Goal: Obtain resource: Download file/media

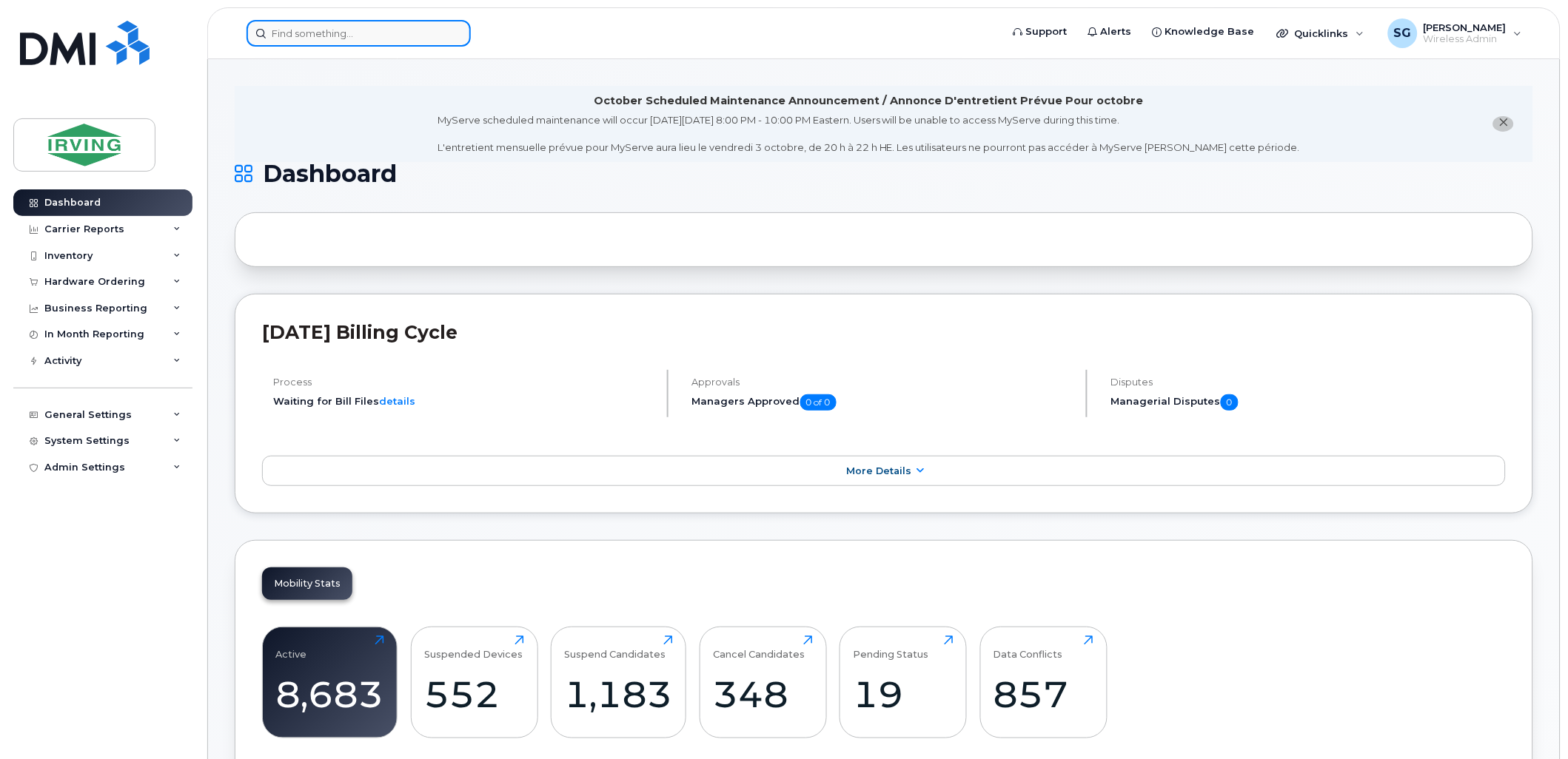
click at [346, 37] on input at bounding box center [358, 33] width 224 height 27
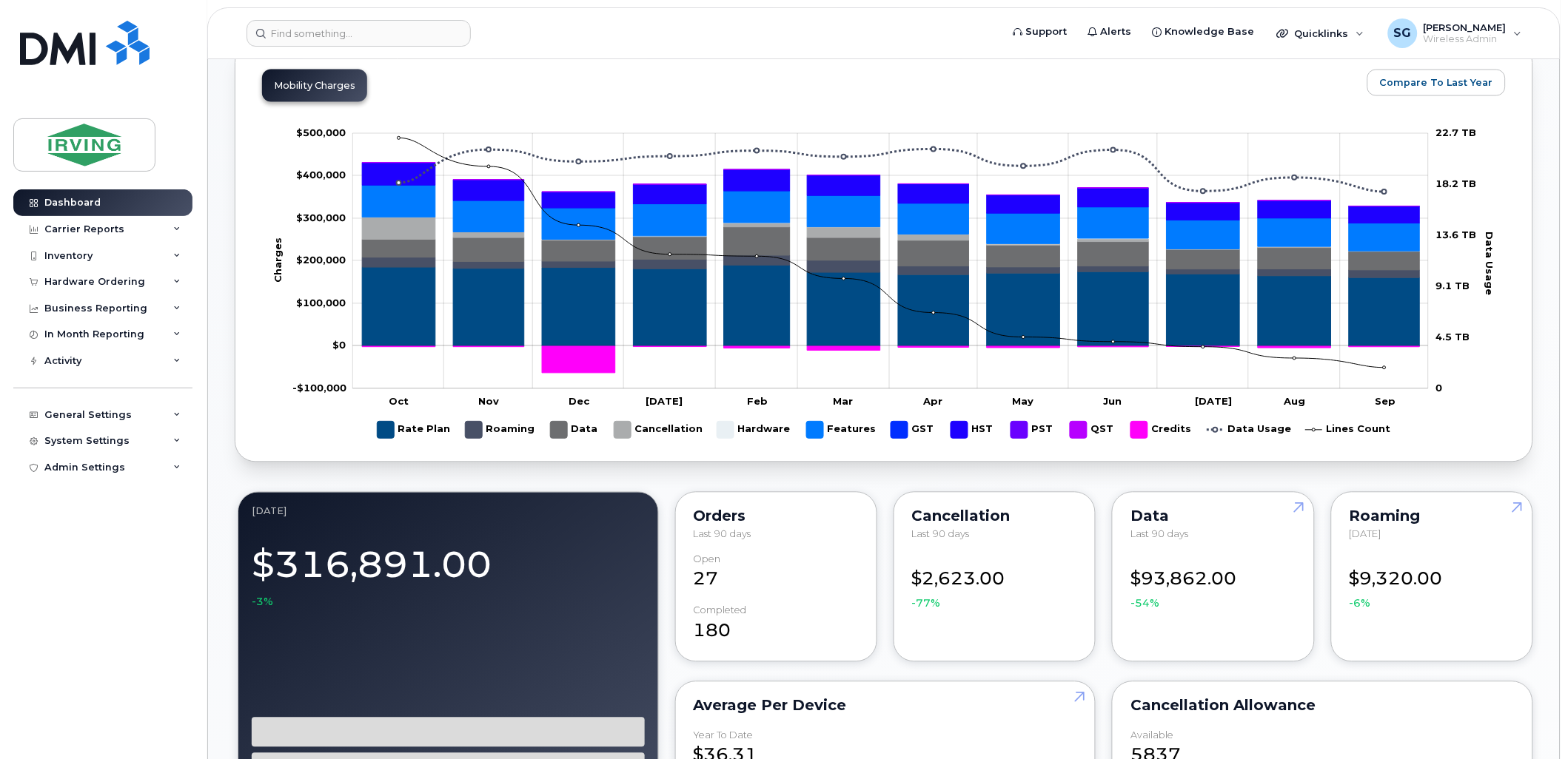
scroll to position [329, 0]
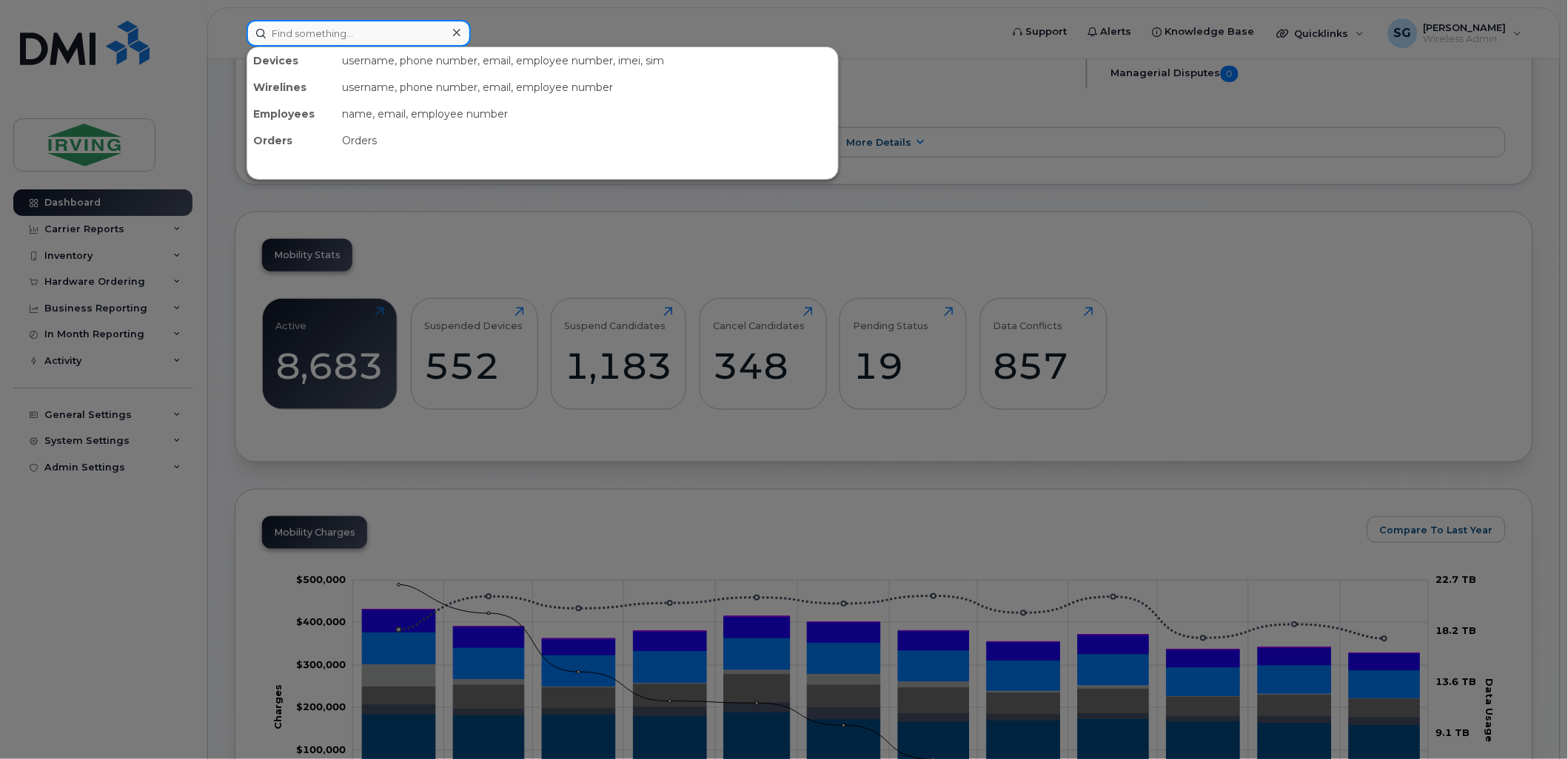
paste input "7826410779"
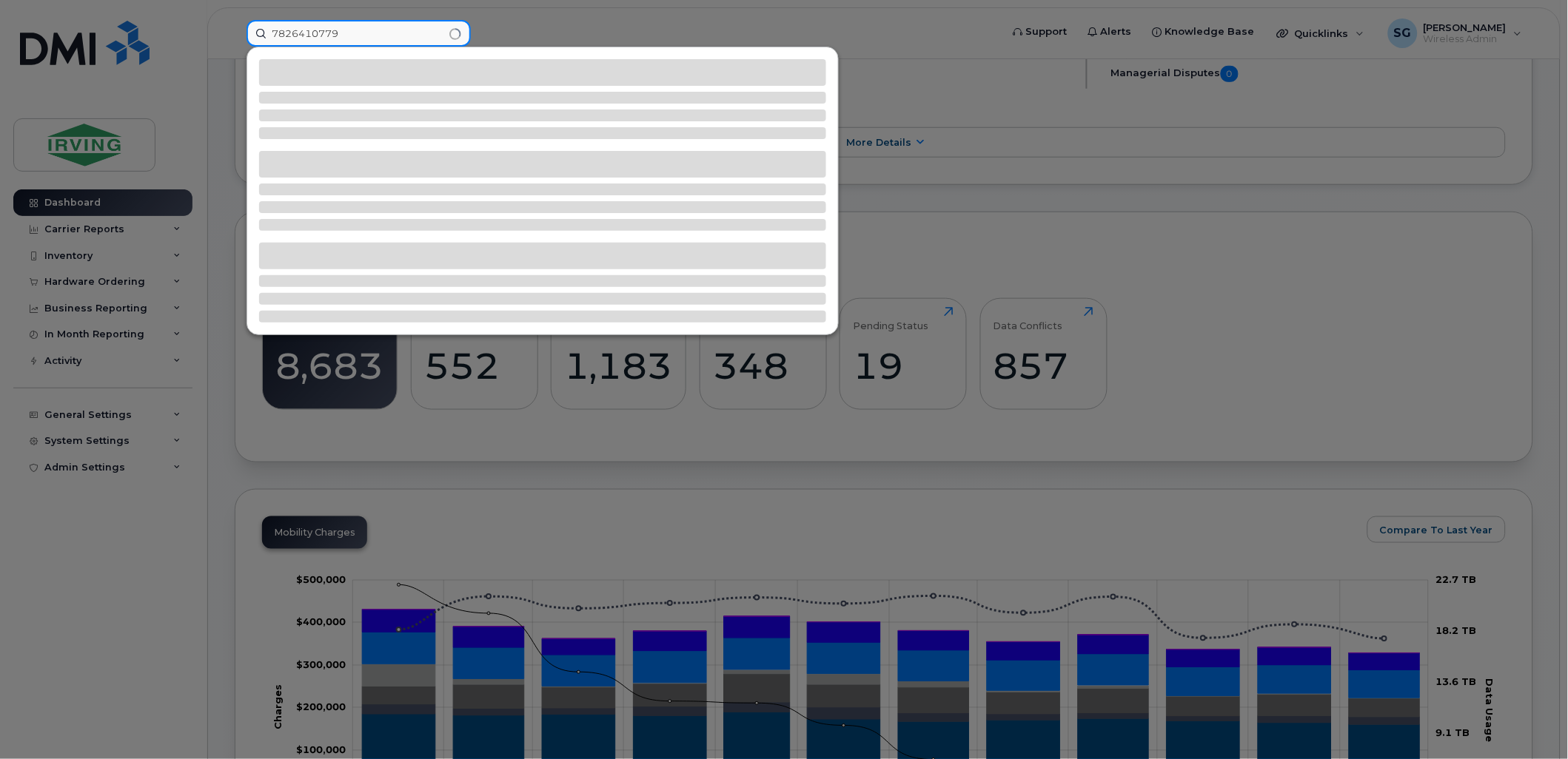
type input "7826410779"
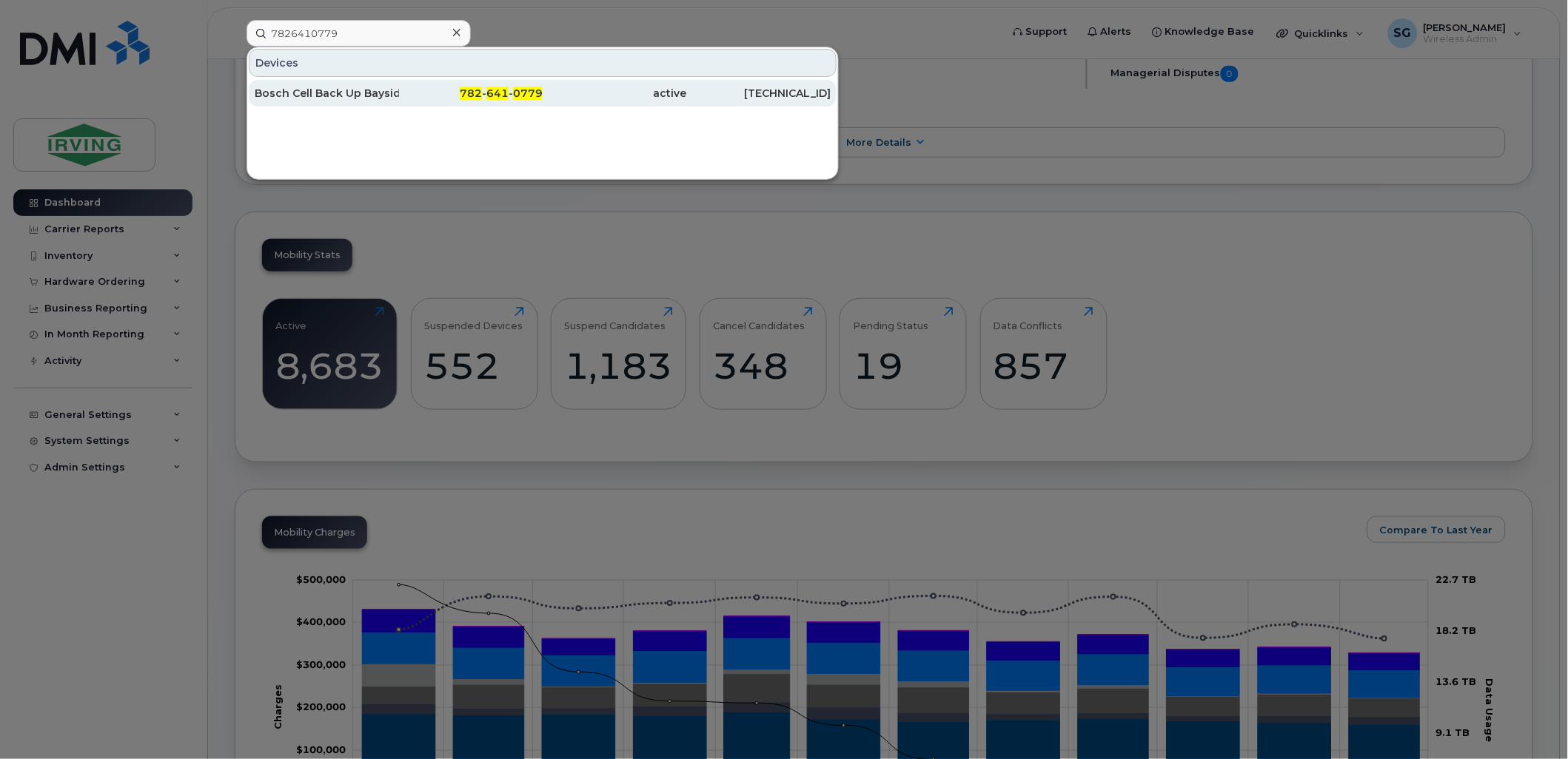
click at [366, 91] on div "Bosch Cell Back Up Bayside Distribution [GEOGRAPHIC_DATA]" at bounding box center [326, 93] width 144 height 15
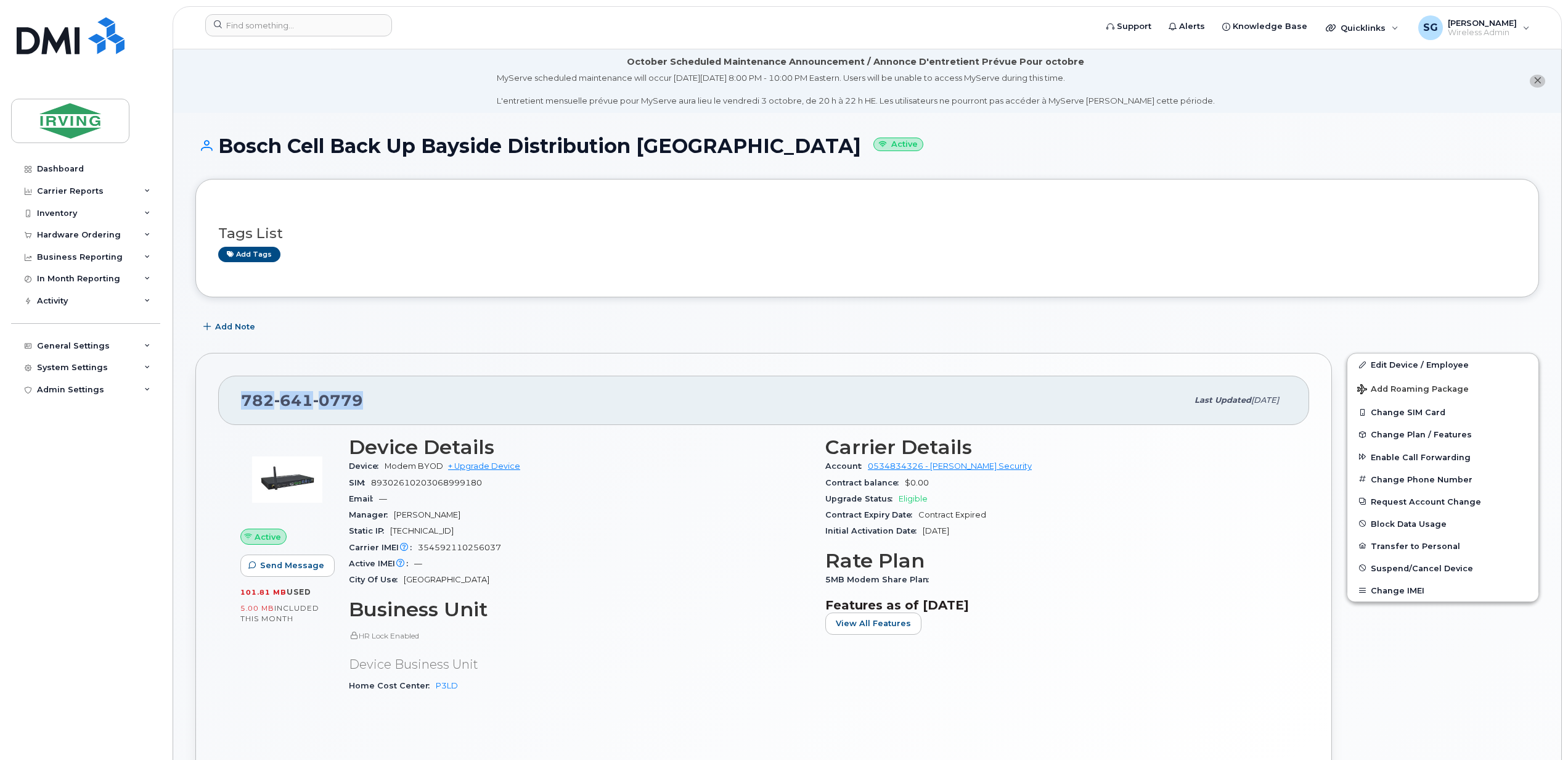
drag, startPoint x: 386, startPoint y: 406, endPoint x: 241, endPoint y: 396, distance: 145.3
click at [241, 396] on div "[PHONE_NUMBER] Last updated [DATE]" at bounding box center [764, 400] width 1091 height 50
copy span "[PHONE_NUMBER]"
click at [146, 373] on div "System Settings" at bounding box center [86, 367] width 150 height 22
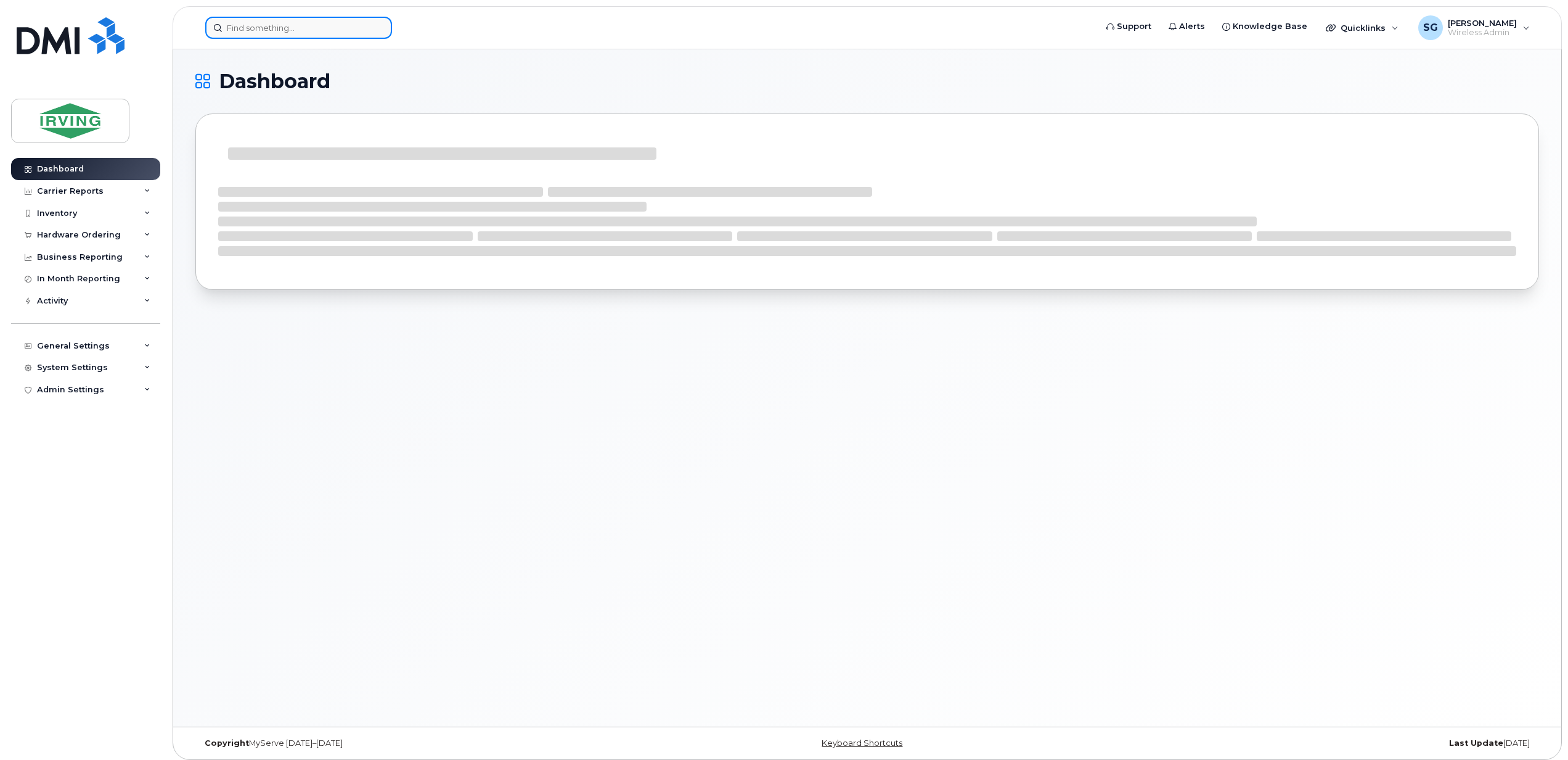
click at [238, 19] on input at bounding box center [298, 27] width 187 height 22
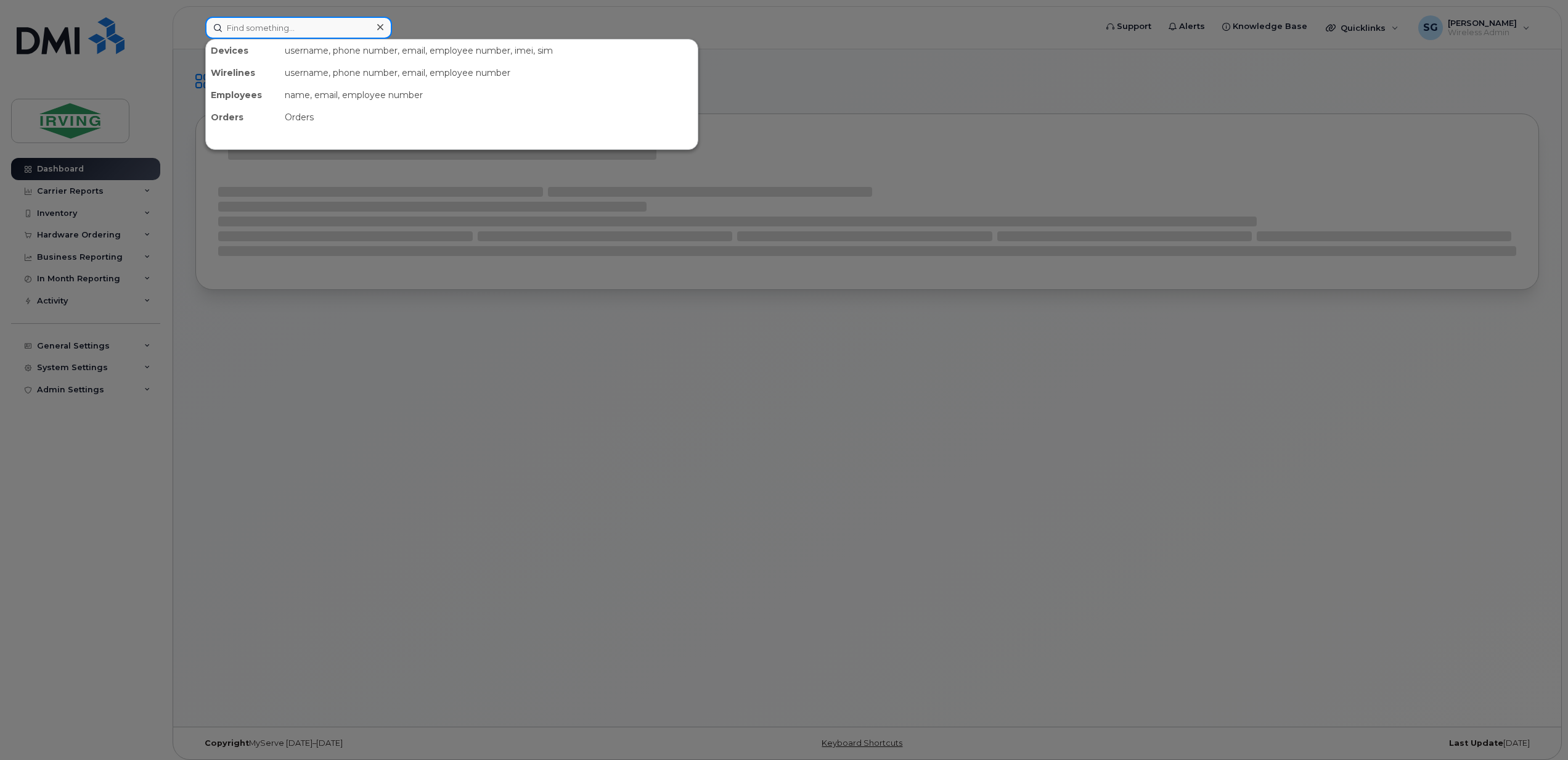
paste input "5066505849"
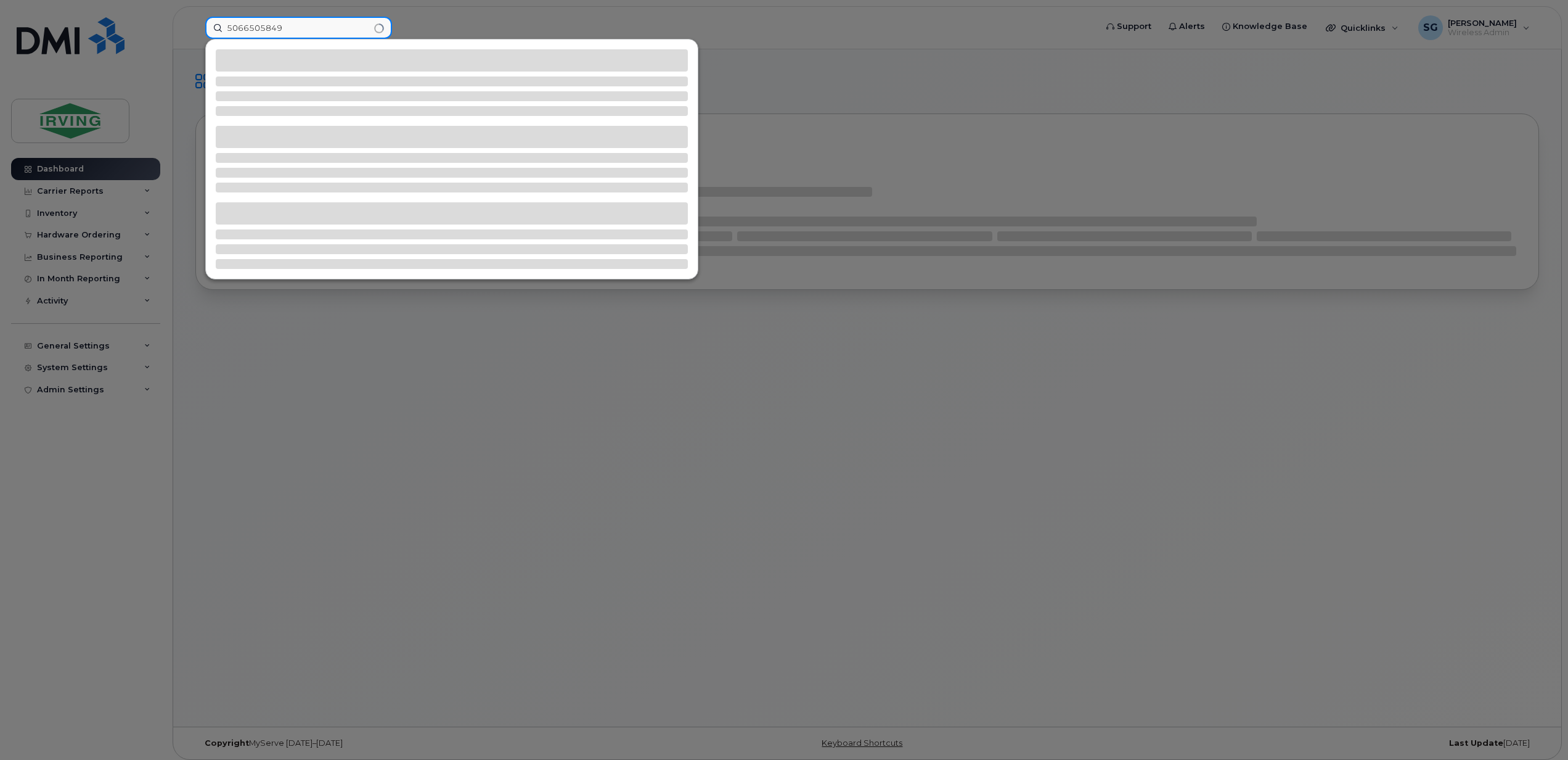
type input "5066505849"
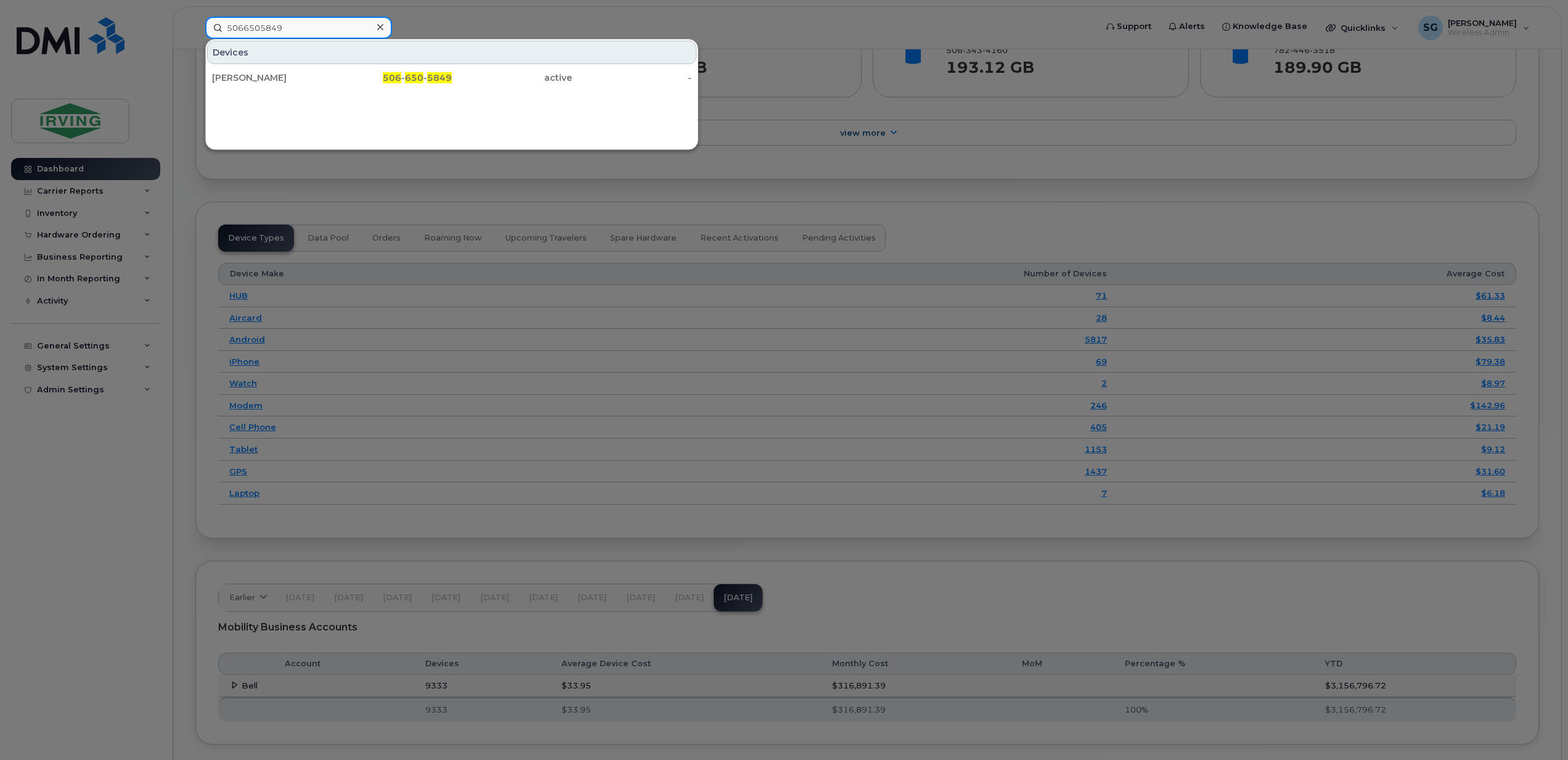
scroll to position [1659, 0]
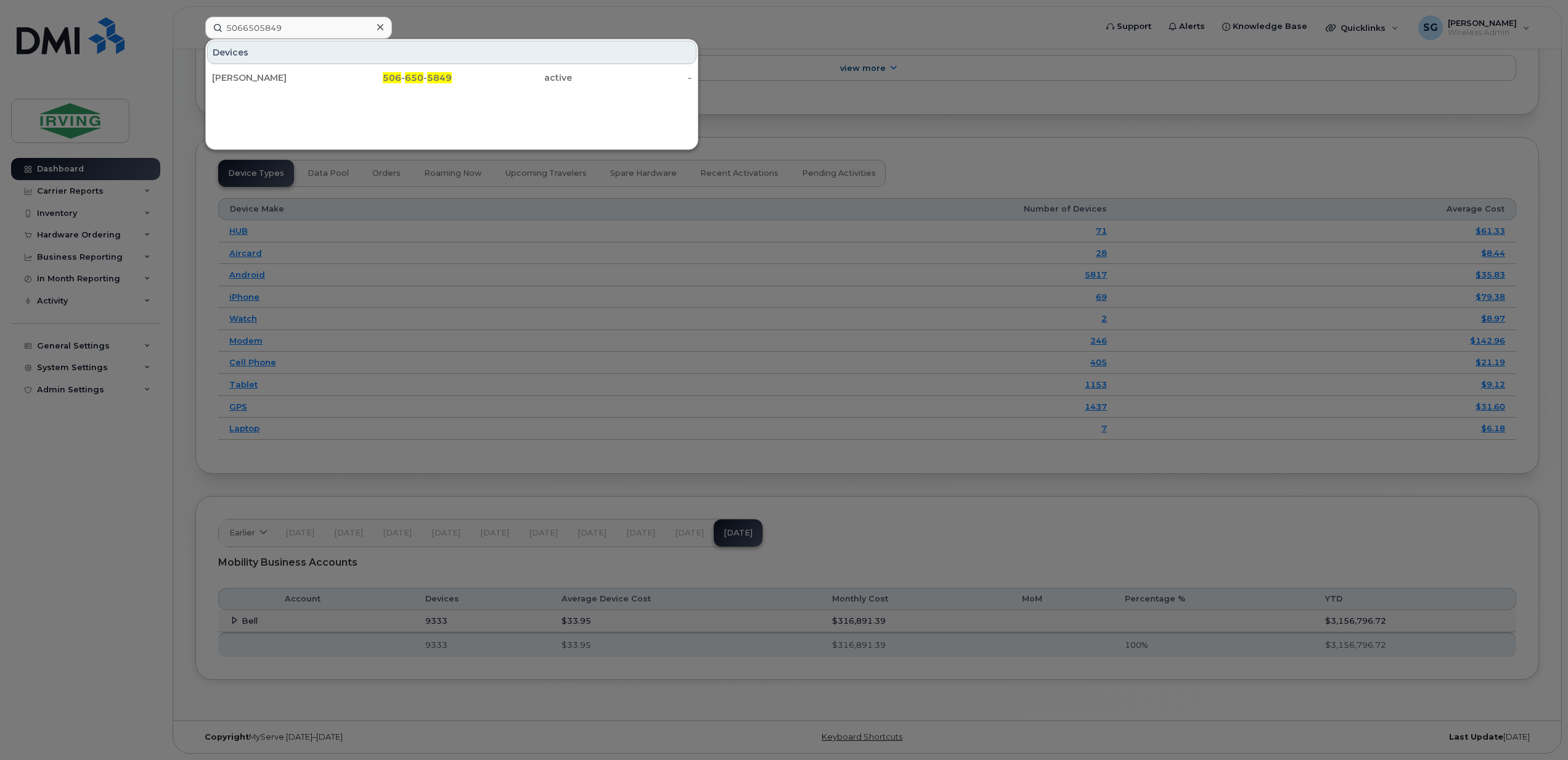
drag, startPoint x: 1264, startPoint y: 507, endPoint x: 1254, endPoint y: 503, distance: 10.8
click at [1264, 507] on div at bounding box center [784, 380] width 1568 height 760
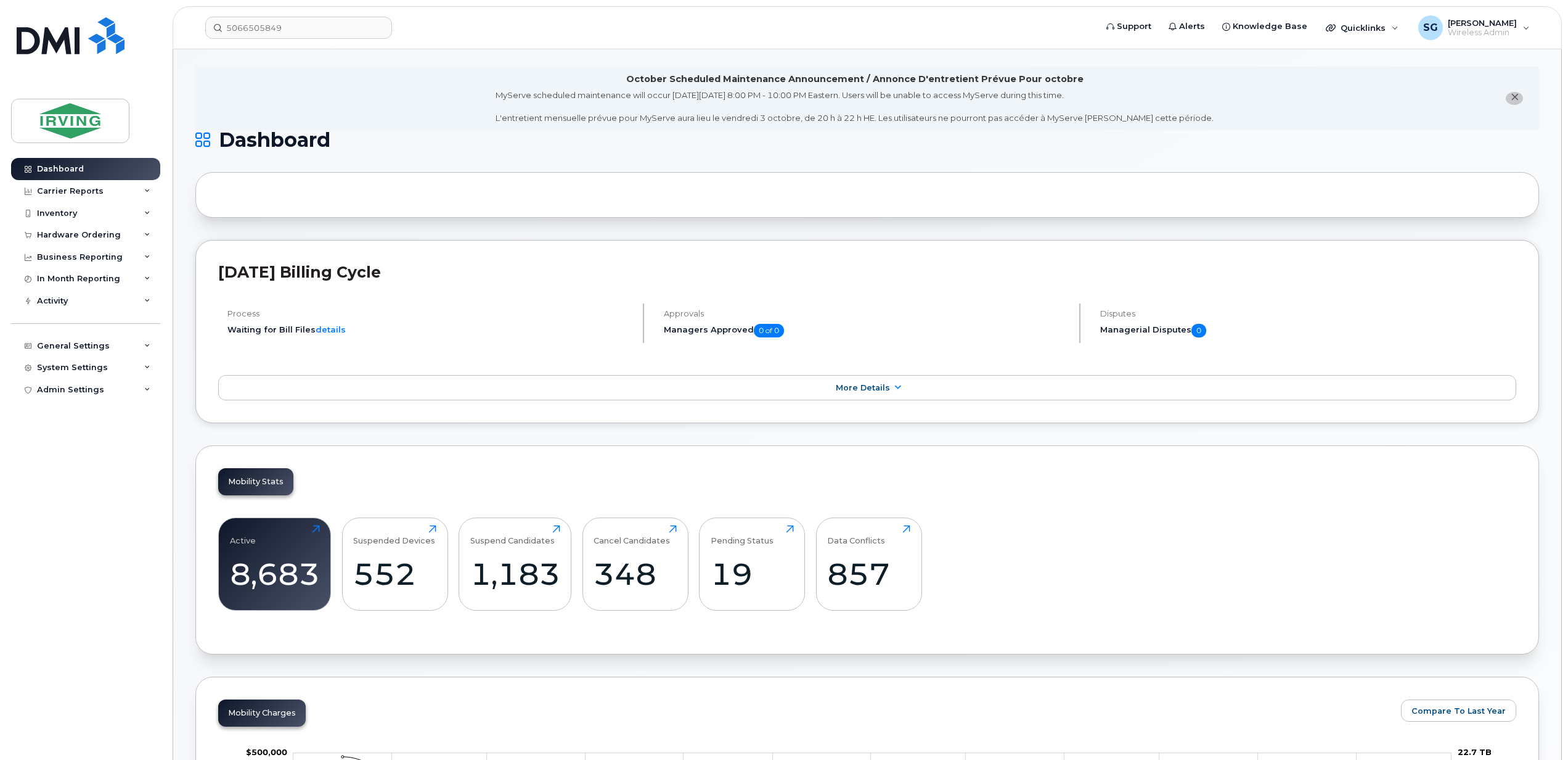
scroll to position [0, 0]
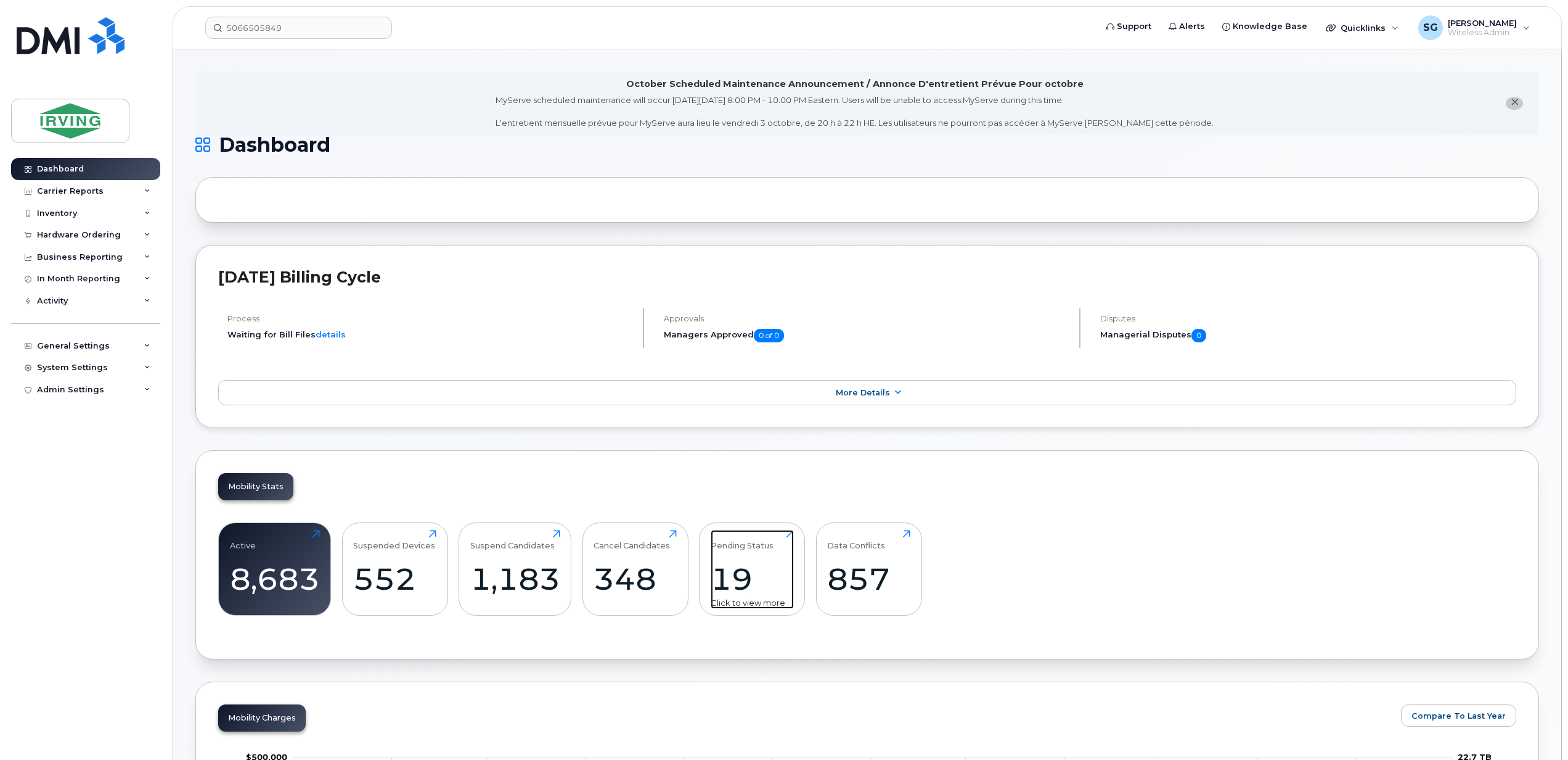
drag, startPoint x: 792, startPoint y: 536, endPoint x: 765, endPoint y: 555, distance: 33.0
click at [765, 555] on div "Pending Status 19 Click to view more" at bounding box center [752, 569] width 83 height 79
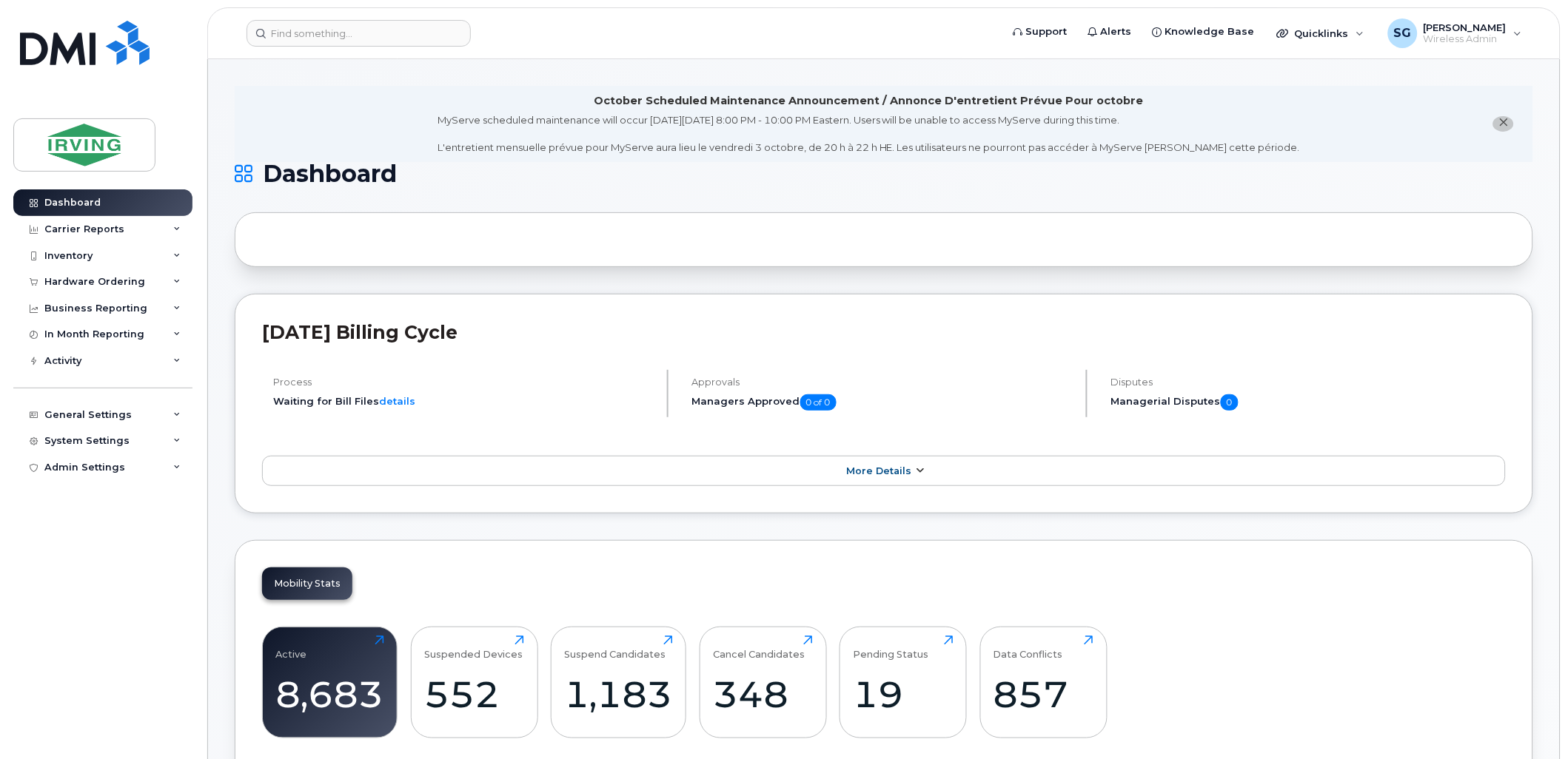
click at [914, 483] on link "More Details" at bounding box center [884, 471] width 1244 height 31
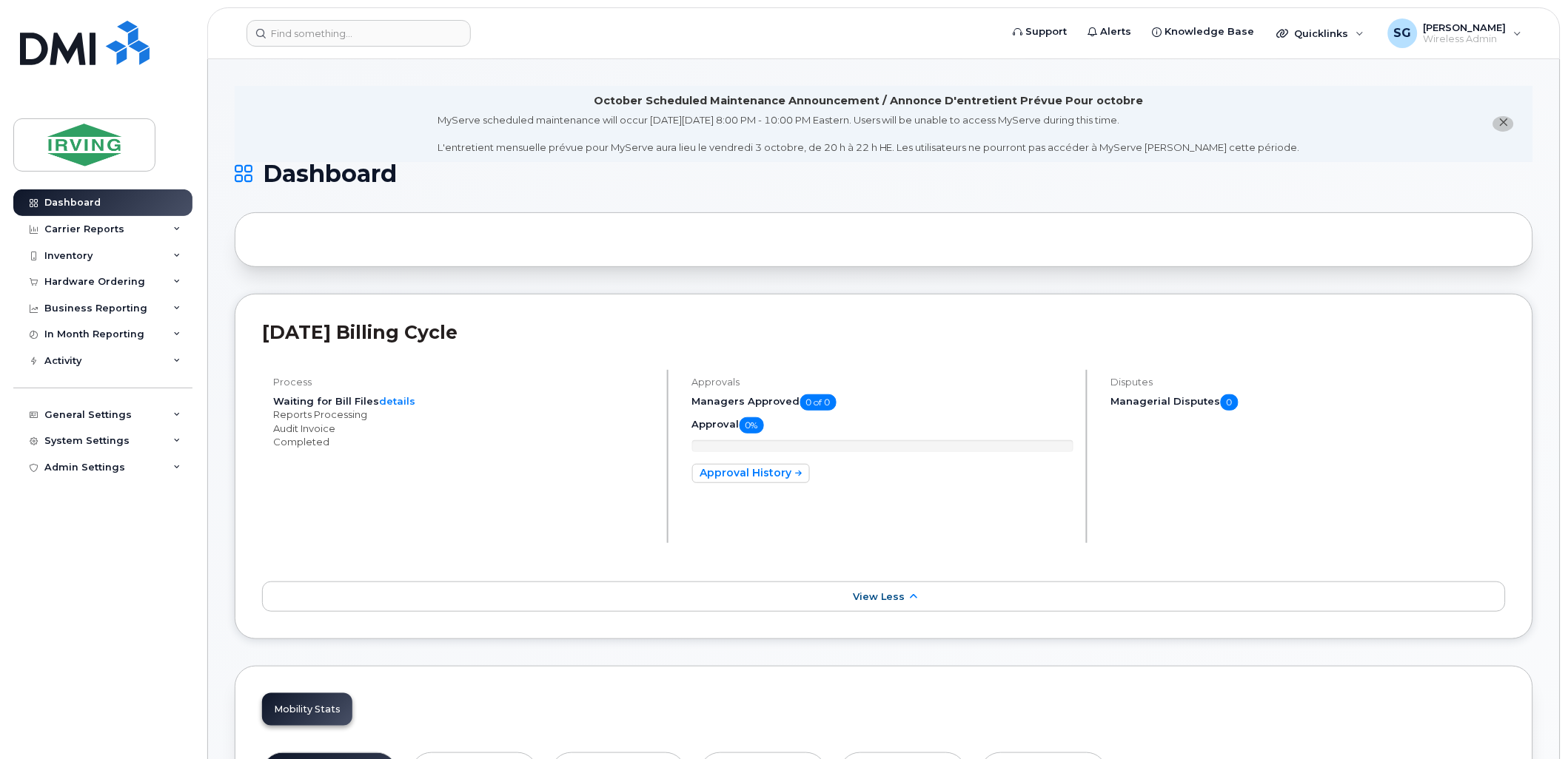
click at [910, 595] on icon at bounding box center [913, 596] width 12 height 10
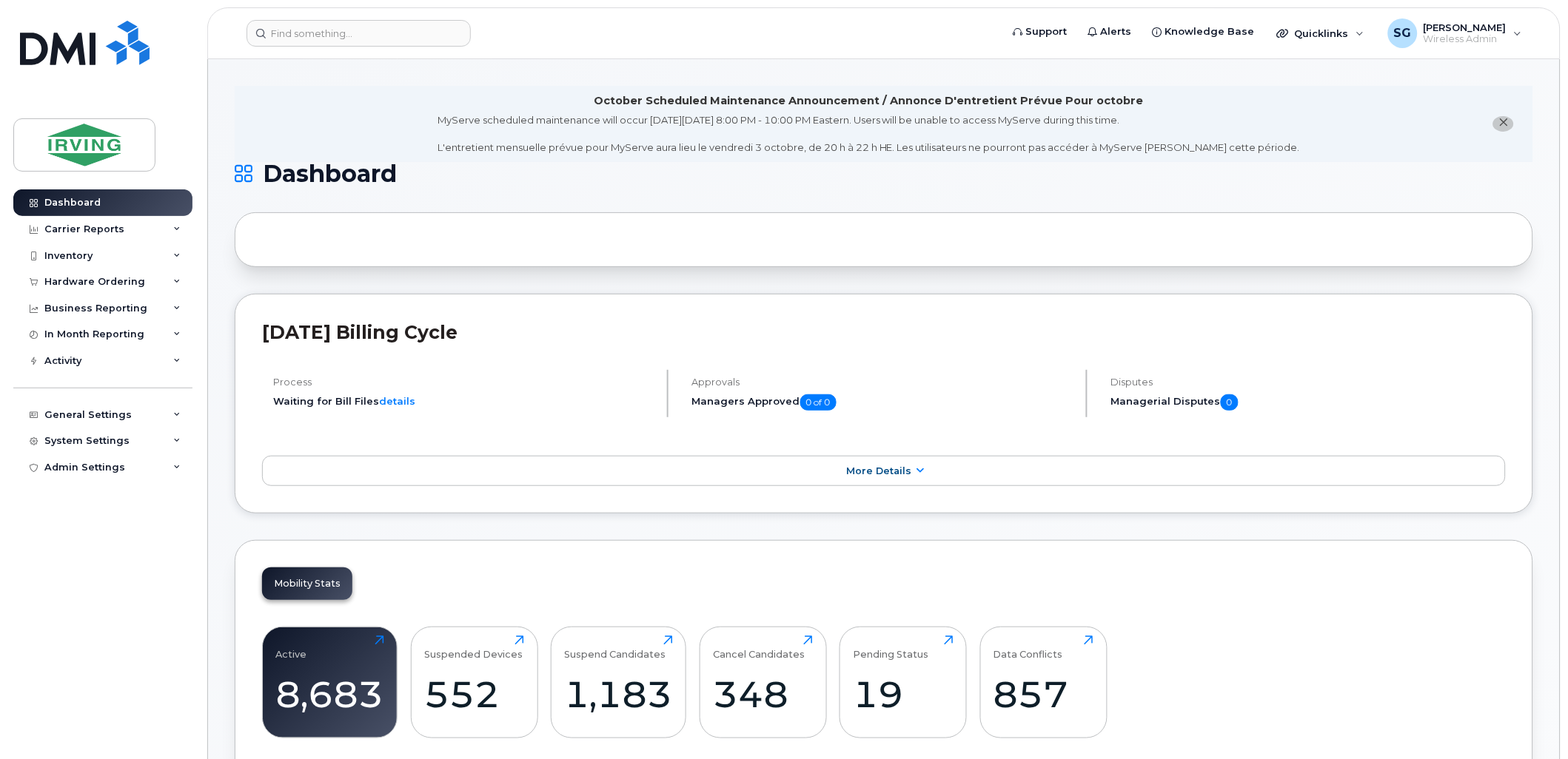
drag, startPoint x: 174, startPoint y: 257, endPoint x: 163, endPoint y: 269, distance: 16.3
click at [174, 257] on icon at bounding box center [177, 256] width 7 height 7
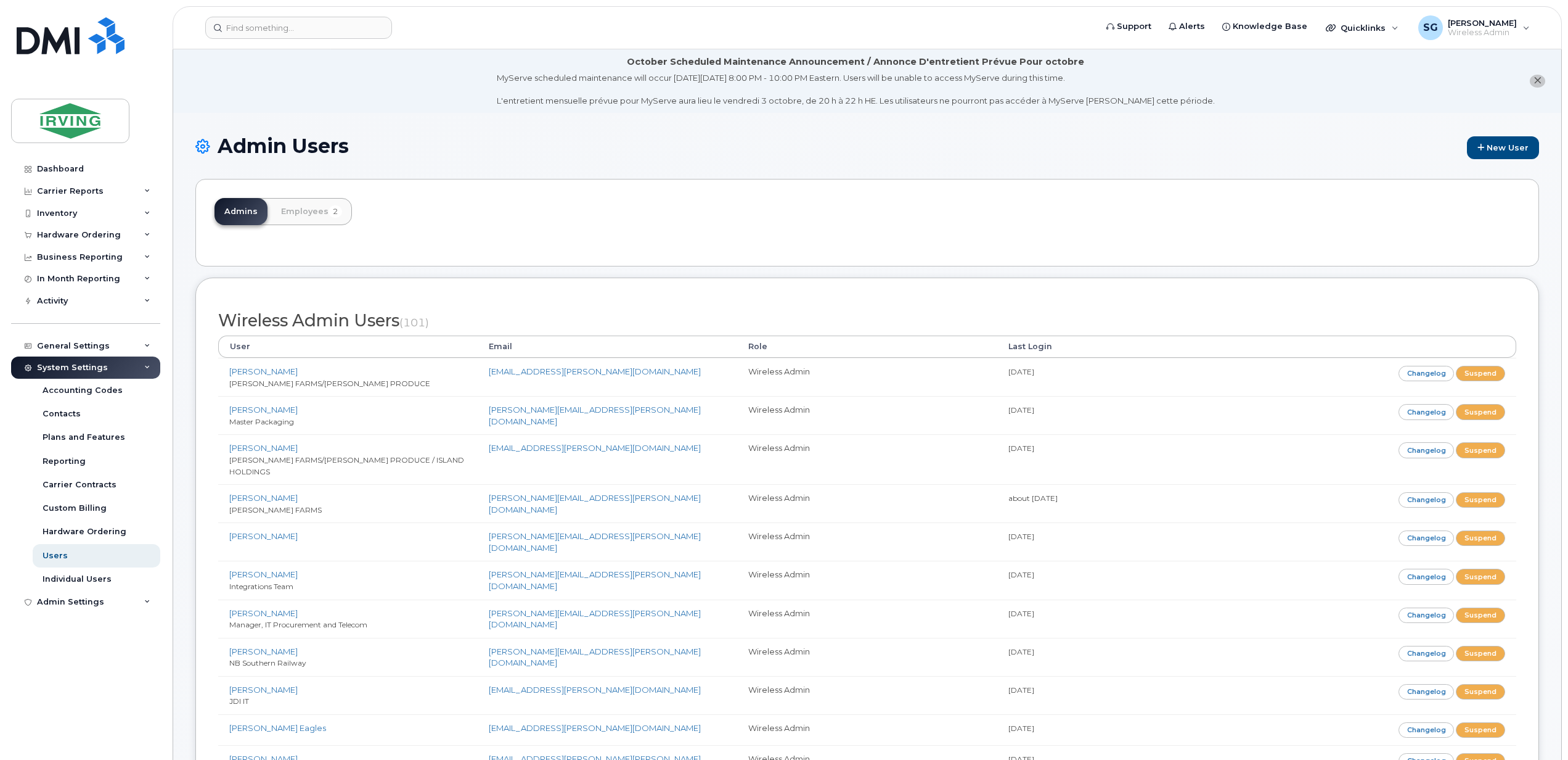
click at [1224, 316] on h2 "Wireless Admin Users (101)" at bounding box center [868, 321] width 1299 height 19
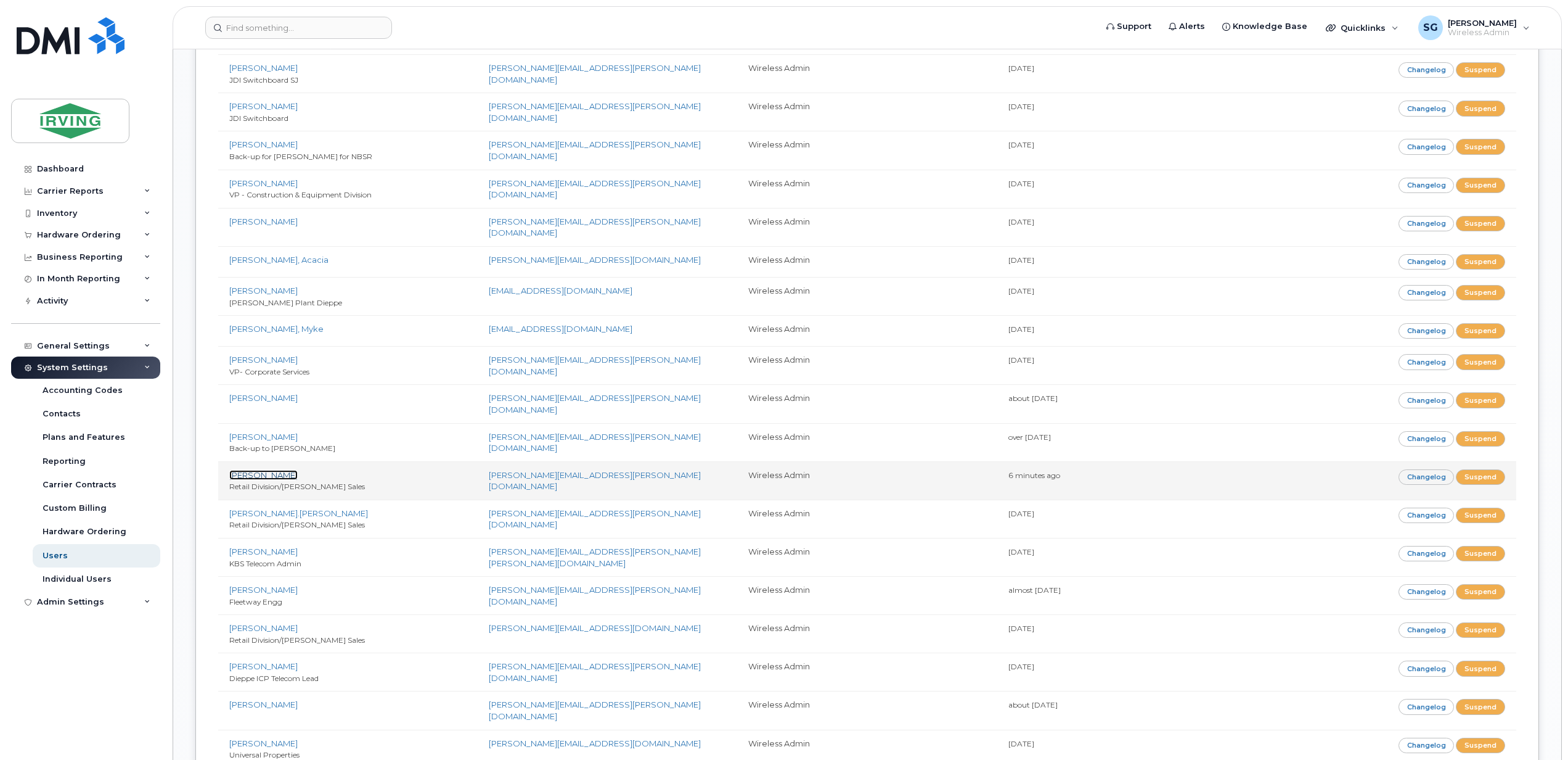
click at [252, 470] on link "Lisa Soucy" at bounding box center [264, 475] width 68 height 10
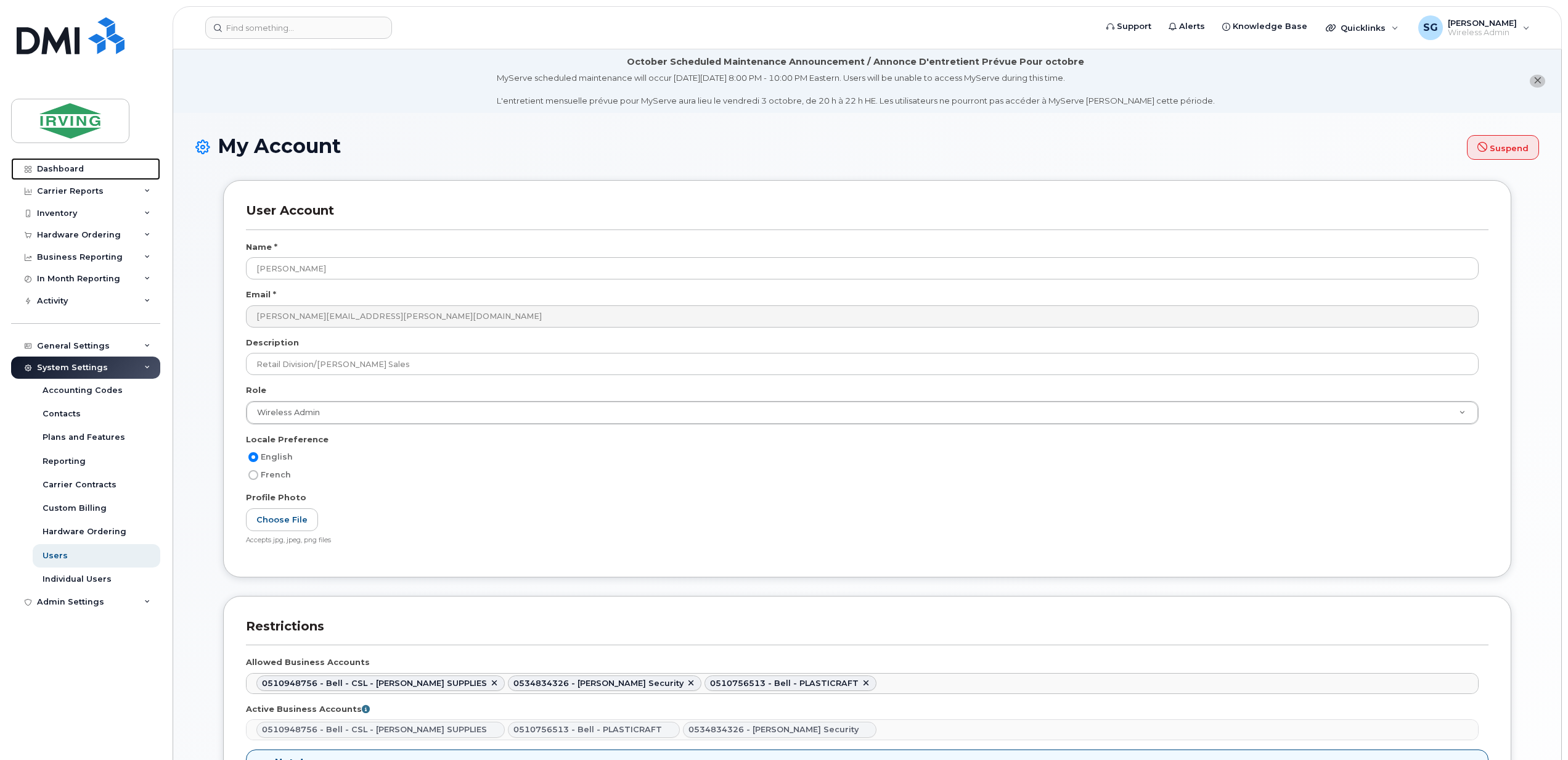
drag, startPoint x: 62, startPoint y: 166, endPoint x: 238, endPoint y: 216, distance: 183.0
click at [62, 166] on div "Dashboard" at bounding box center [60, 169] width 47 height 10
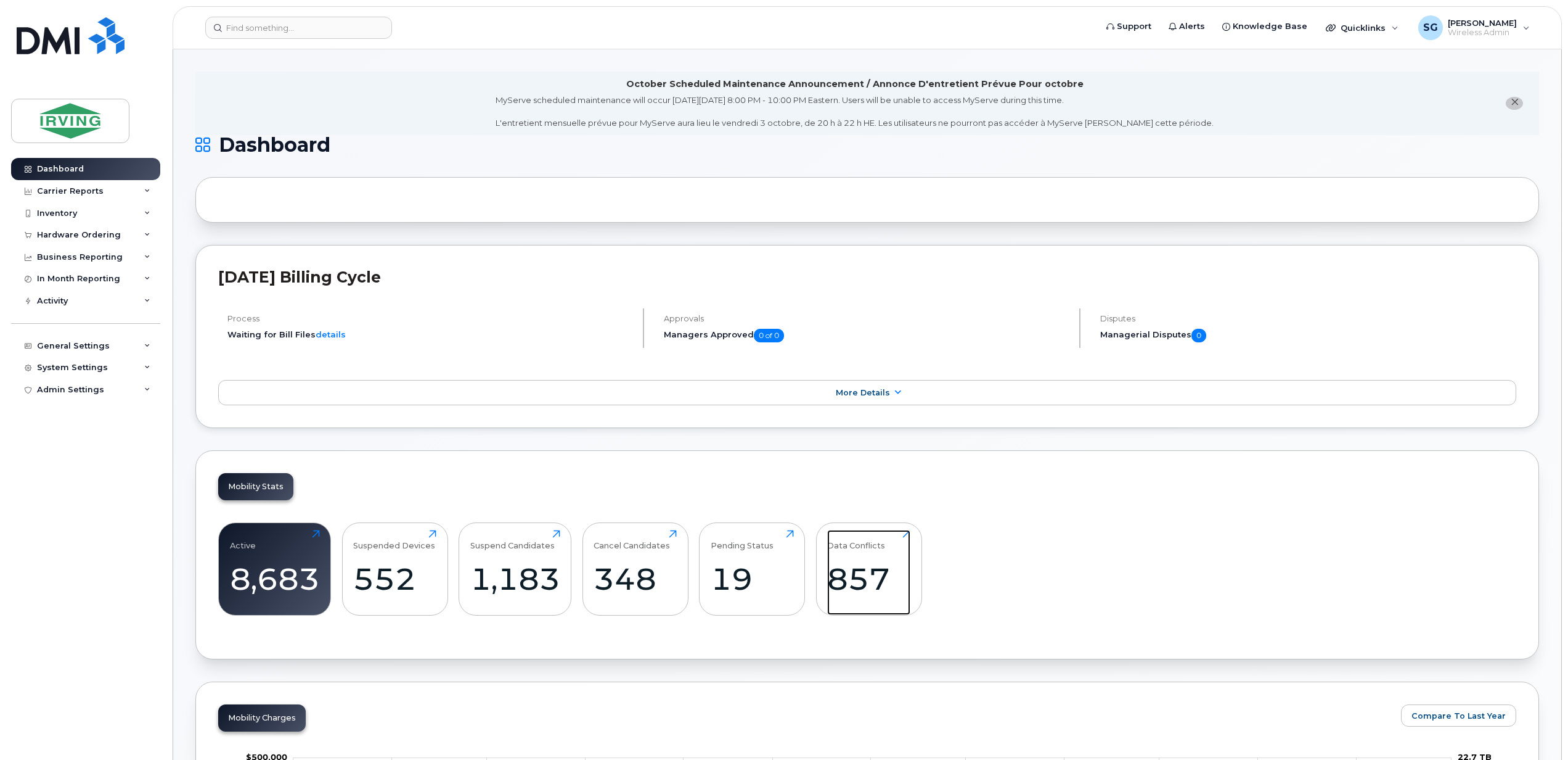
drag, startPoint x: 904, startPoint y: 555, endPoint x: 905, endPoint y: 467, distance: 88.0
click at [904, 555] on div "Data Conflicts 857 Click to view more" at bounding box center [869, 569] width 83 height 79
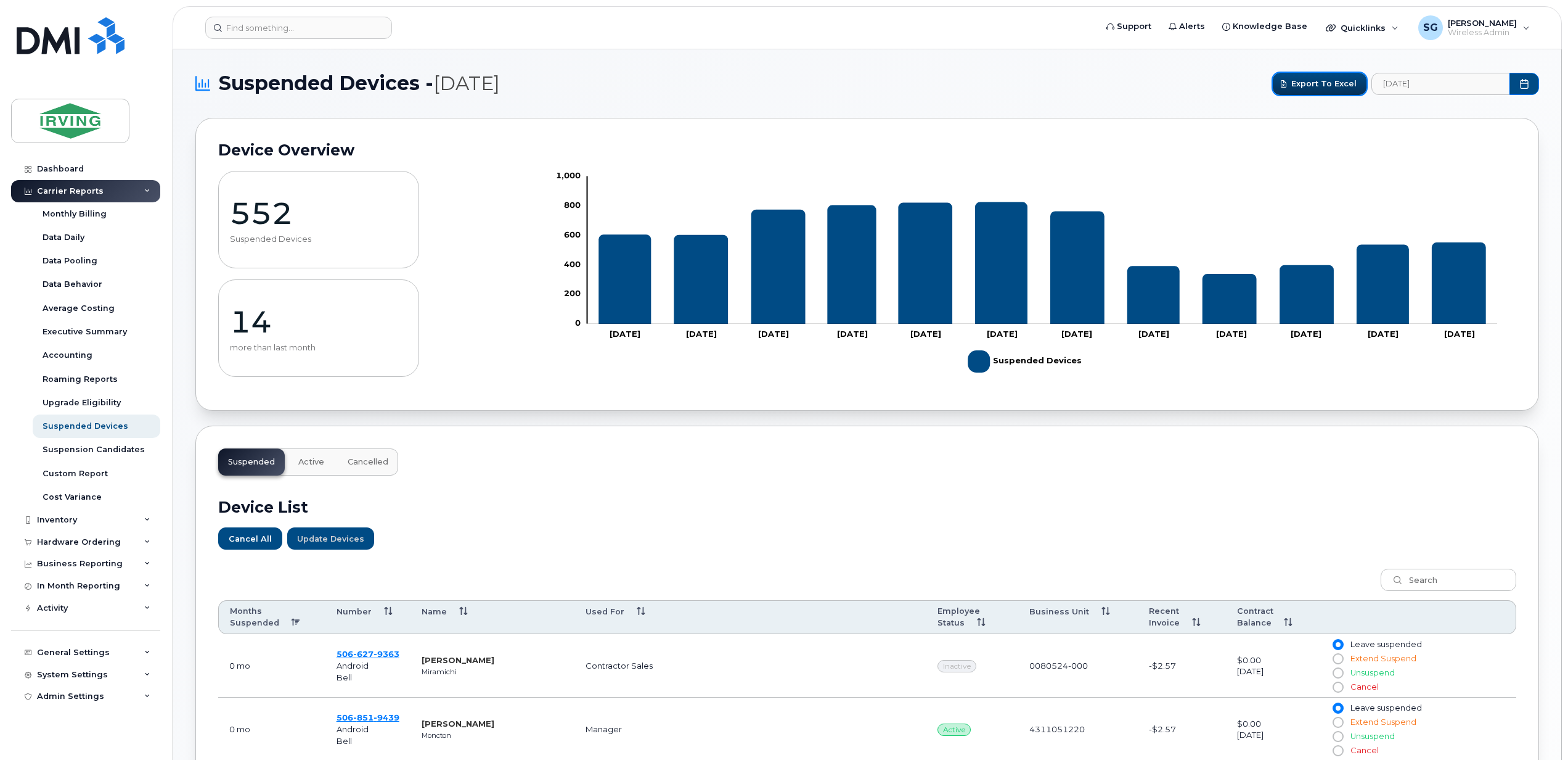
click at [1318, 78] on span "Export to Excel" at bounding box center [1324, 84] width 65 height 12
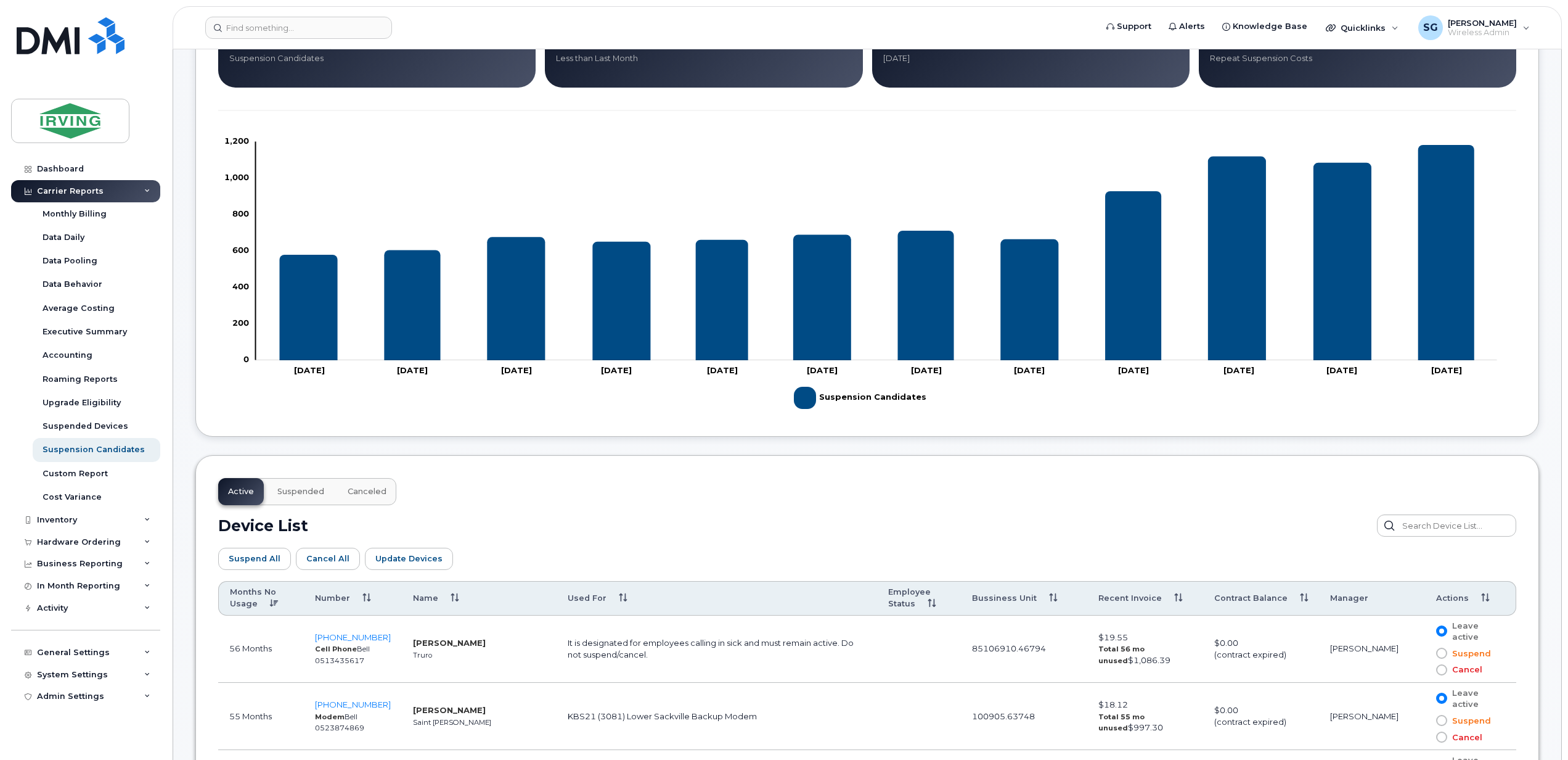
scroll to position [82, 0]
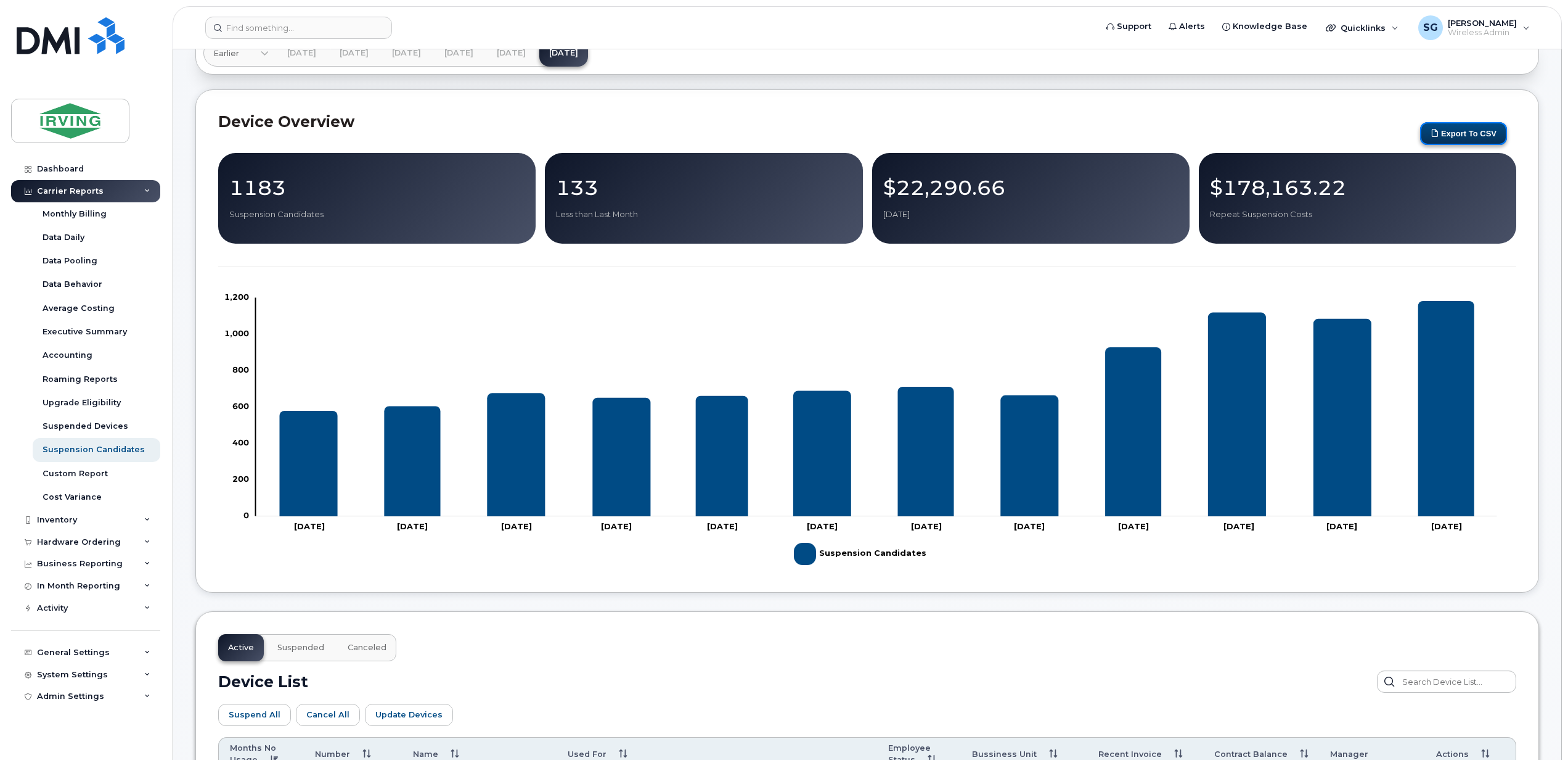
click at [1450, 129] on button "Export to CSV" at bounding box center [1464, 133] width 87 height 23
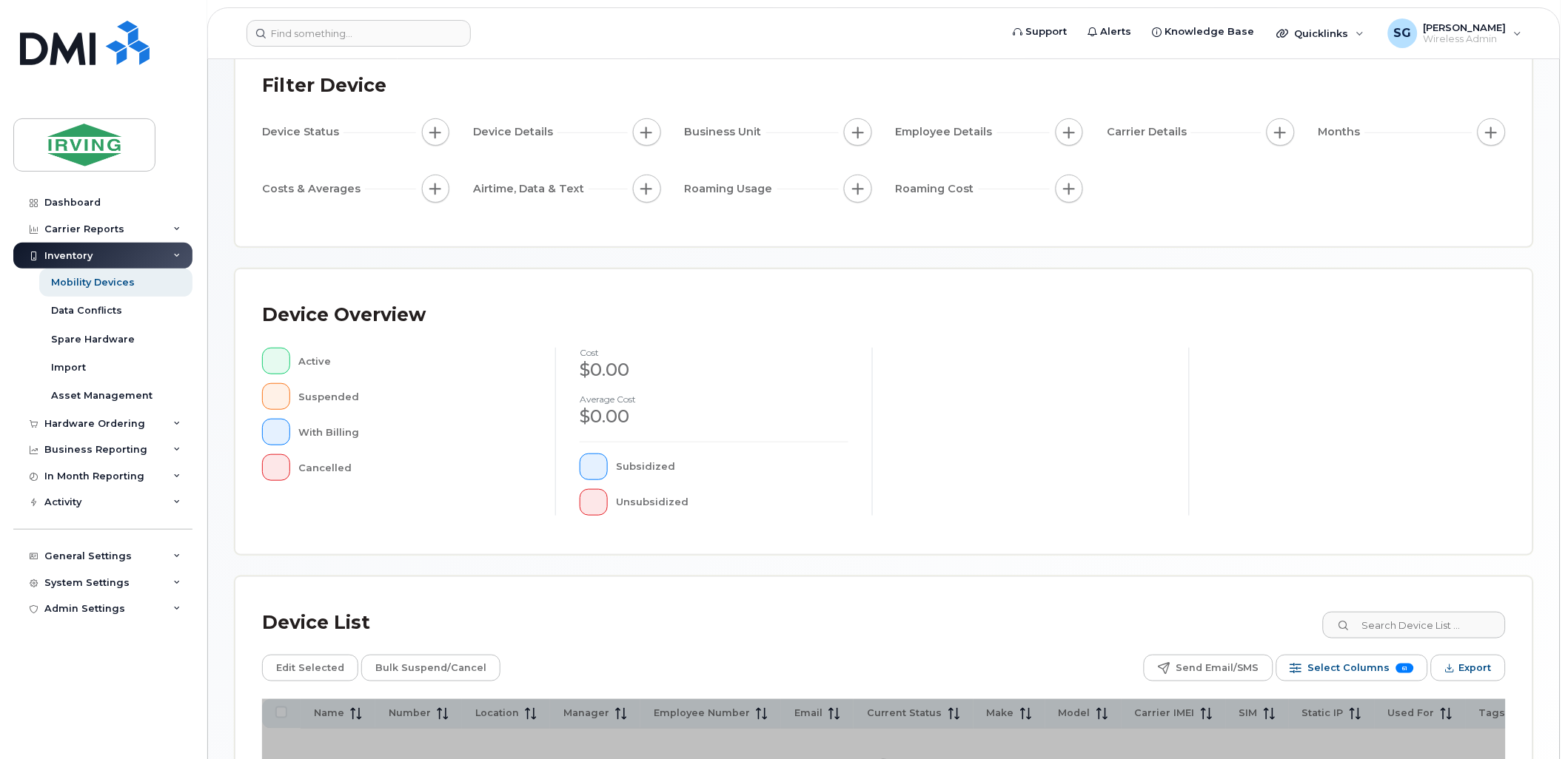
scroll to position [262, 0]
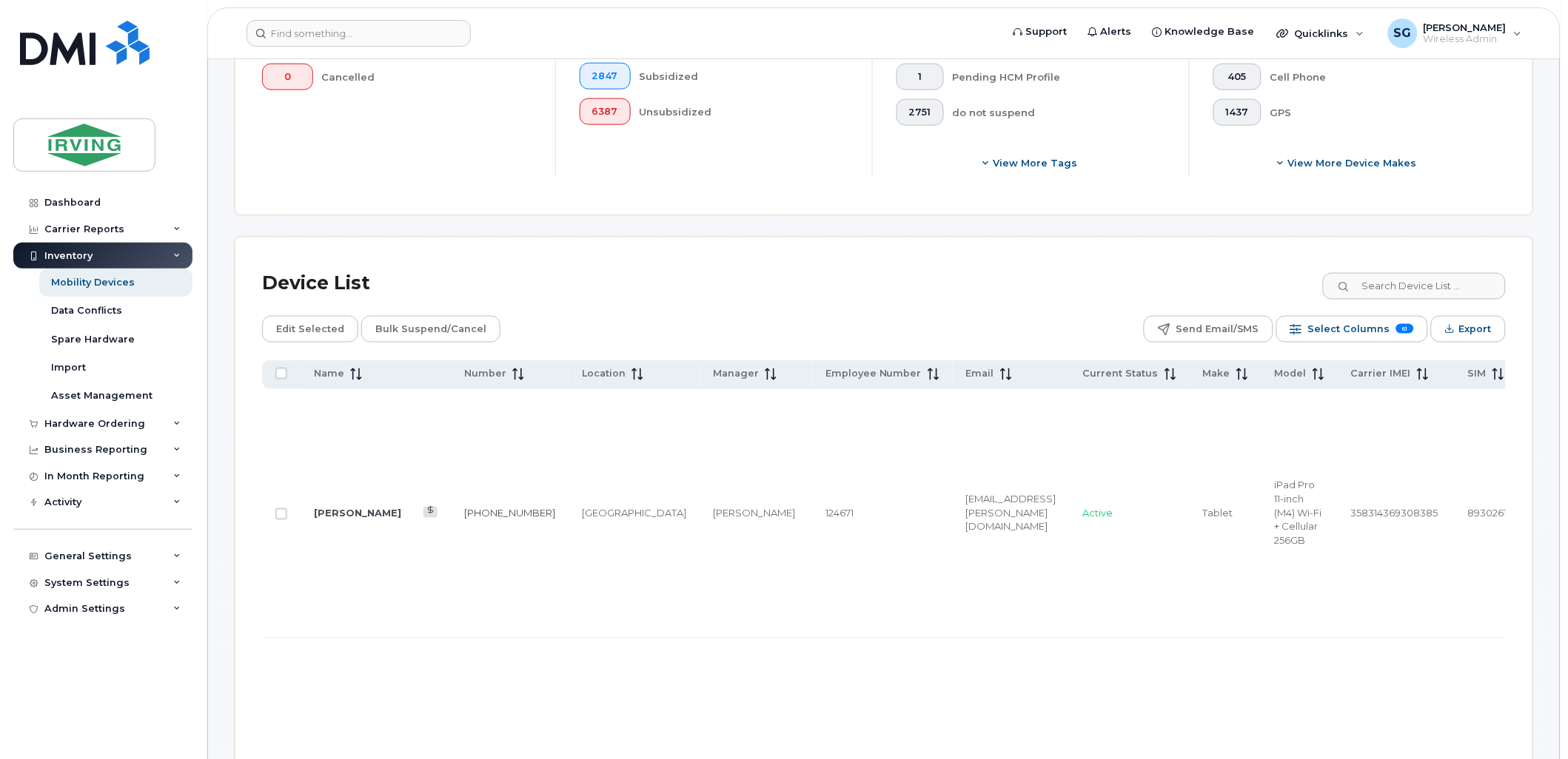
scroll to position [301, 0]
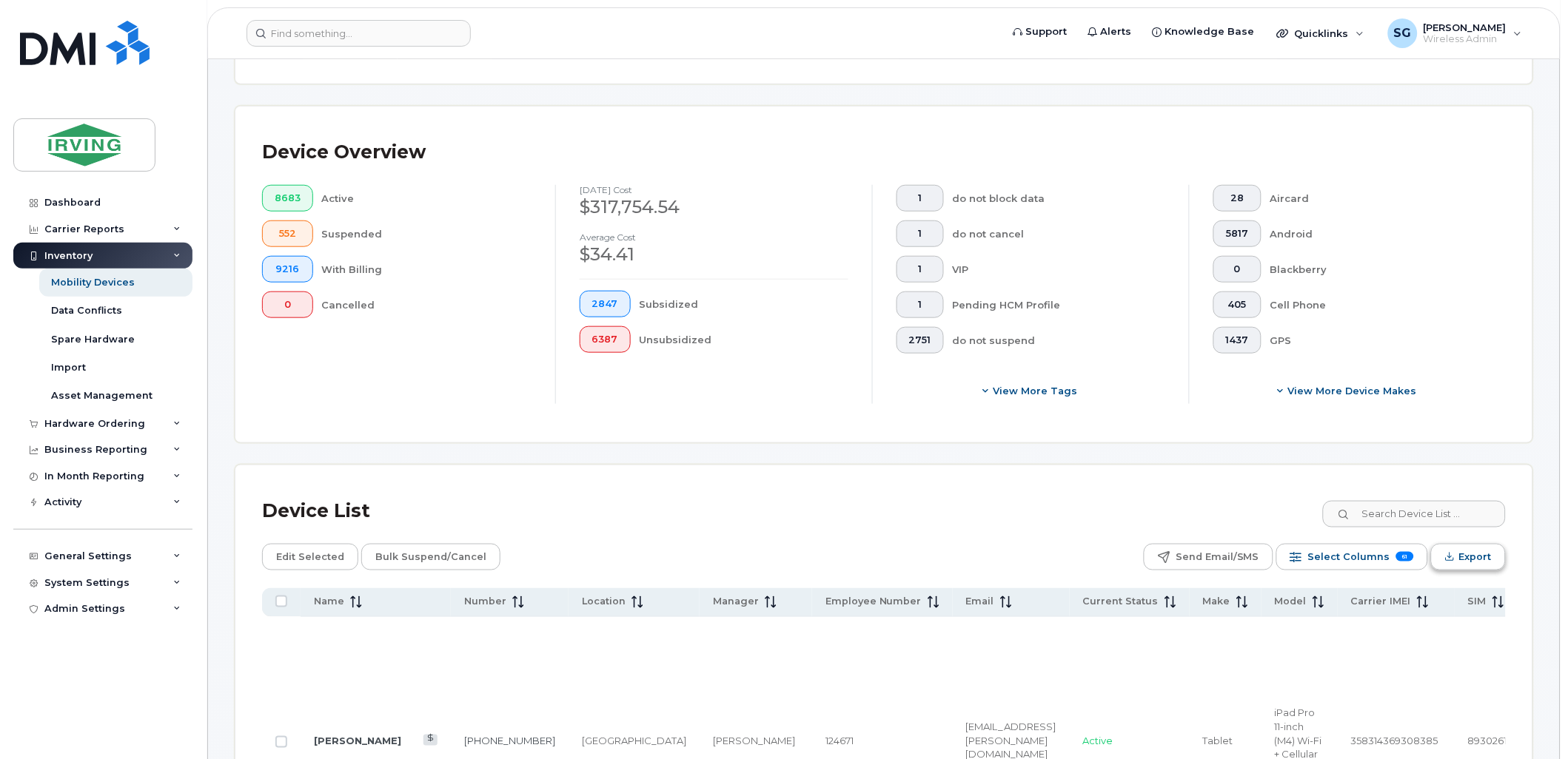
click at [1442, 556] on button "Export" at bounding box center [1468, 557] width 75 height 27
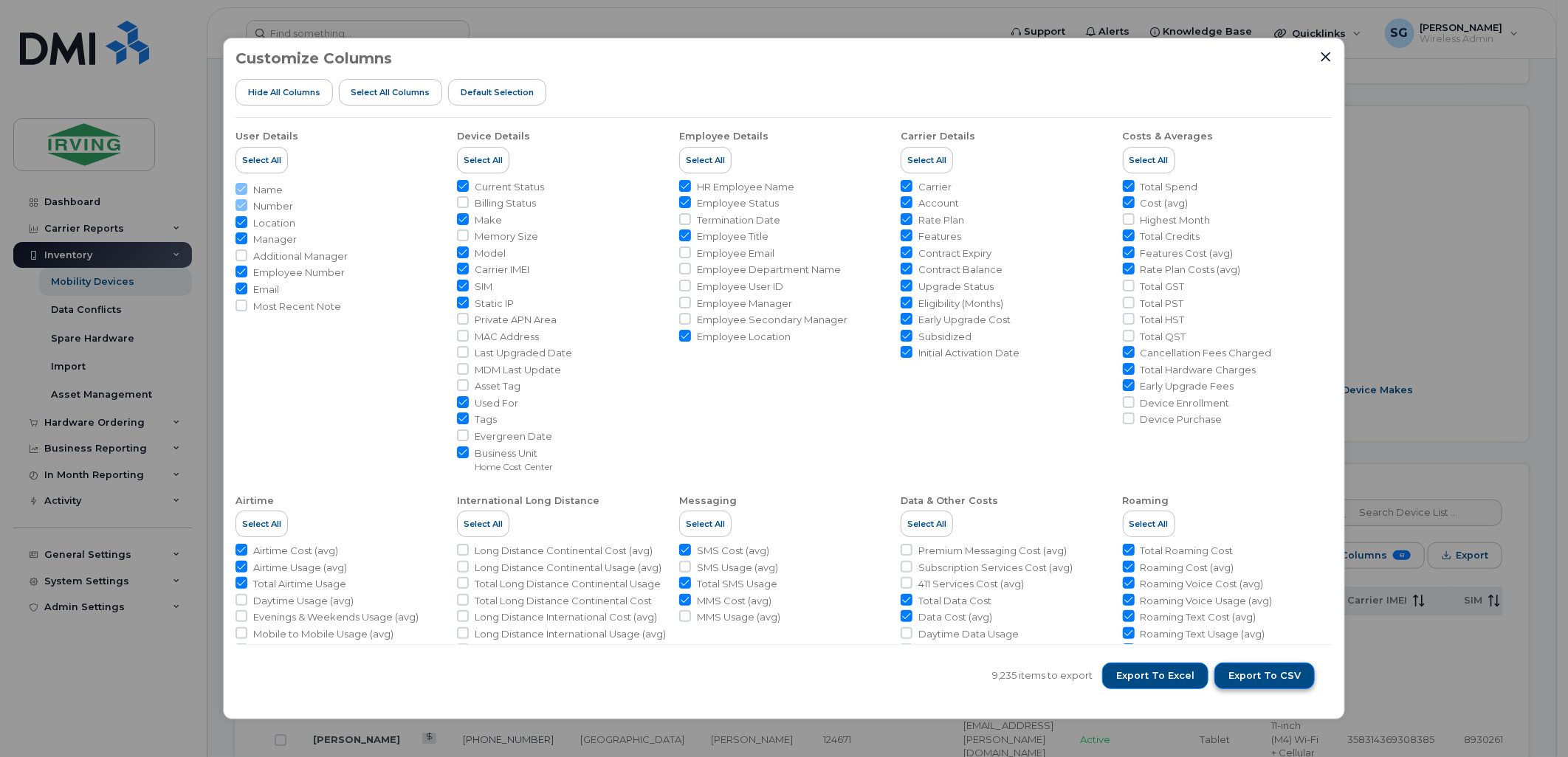
drag, startPoint x: 1240, startPoint y: 673, endPoint x: 1241, endPoint y: 680, distance: 7.1
click at [1240, 675] on span "Export to CSV" at bounding box center [1265, 675] width 73 height 13
drag, startPoint x: 968, startPoint y: 61, endPoint x: 1041, endPoint y: 61, distance: 73.0
click at [968, 61] on div "Customize Columns Hide All Columns Select all Columns Default Selection" at bounding box center [784, 84] width 1096 height 68
click at [1326, 63] on button "Close" at bounding box center [1325, 57] width 13 height 13
